Goal: Find specific page/section: Find specific page/section

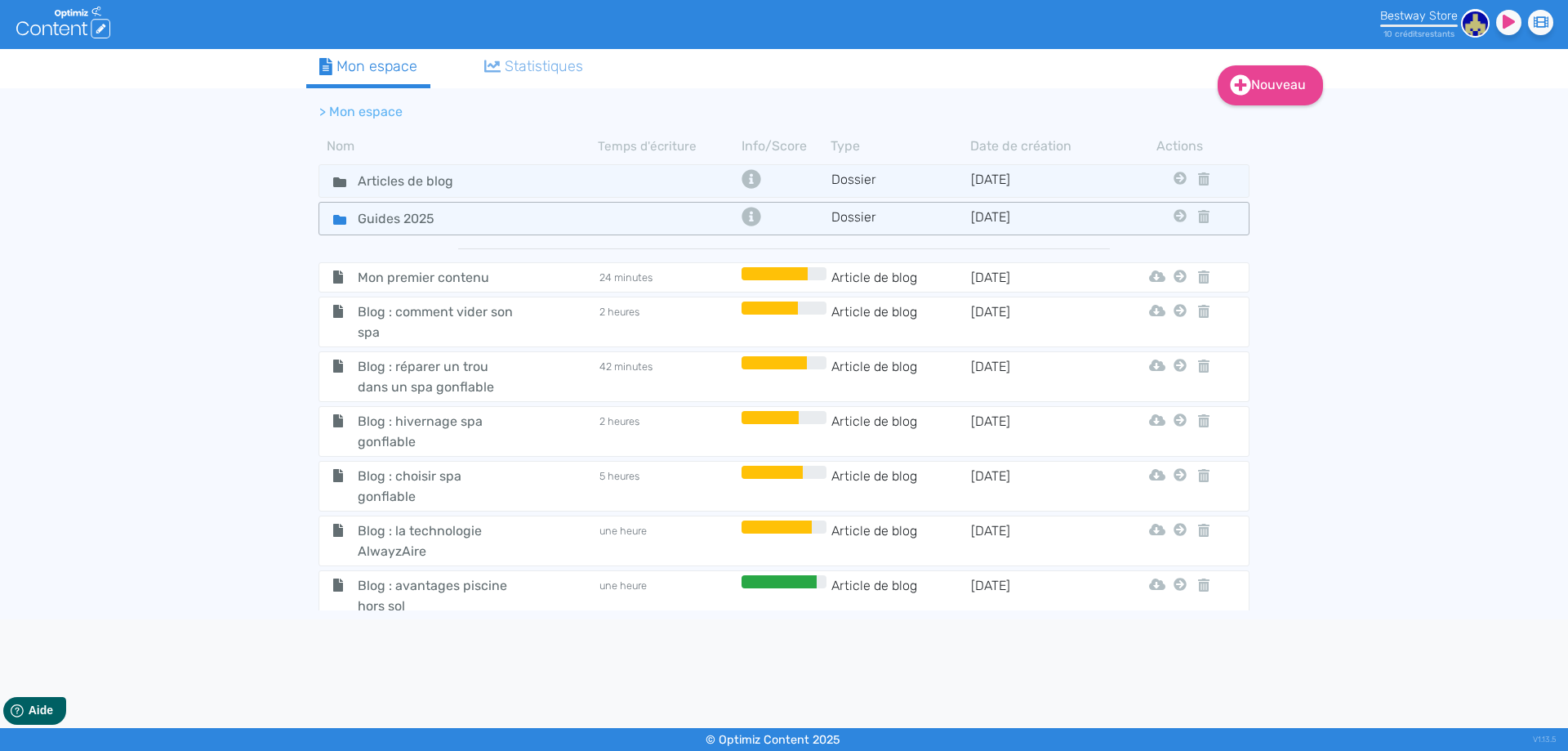
click at [496, 216] on div "Guides 2025" at bounding box center [459, 218] width 276 height 24
